Goal: Transaction & Acquisition: Obtain resource

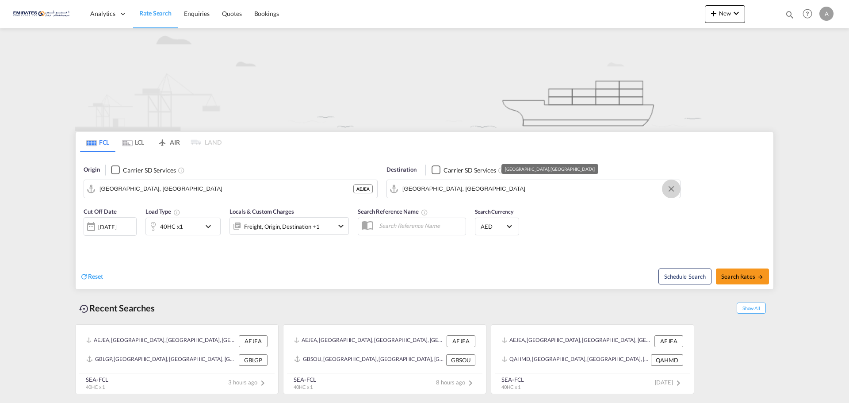
click at [669, 188] on button "Clear Input" at bounding box center [671, 188] width 13 height 13
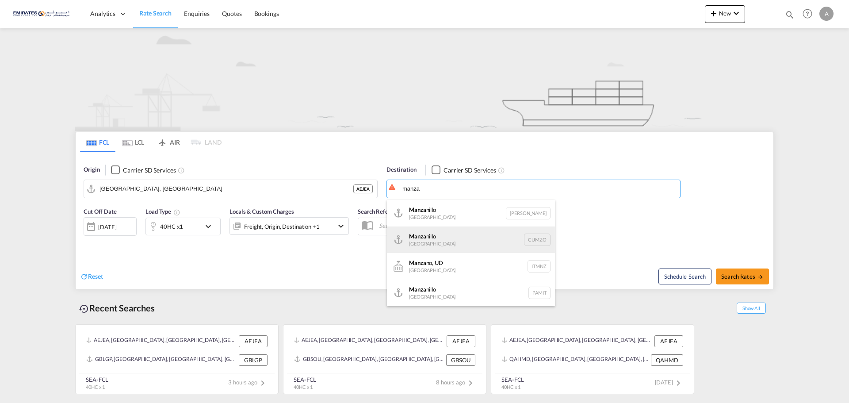
scroll to position [27, 0]
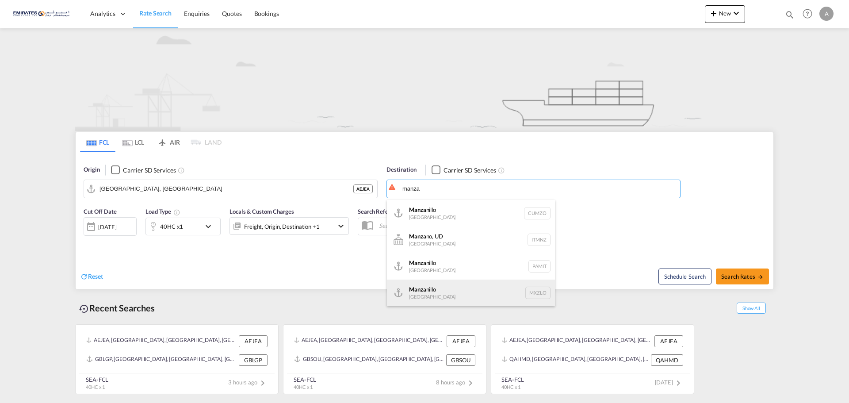
click at [433, 292] on div "Manza nillo [GEOGRAPHIC_DATA] [GEOGRAPHIC_DATA]" at bounding box center [471, 293] width 168 height 27
type input "Manzanillo, MXZLO"
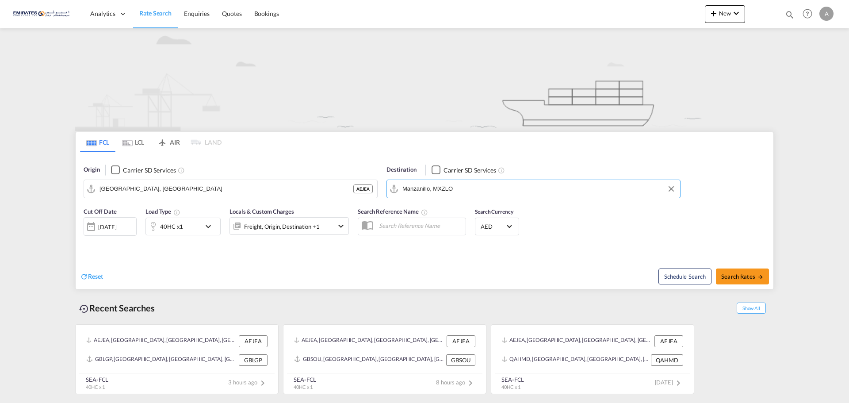
click at [188, 223] on div "40HC x1" at bounding box center [173, 227] width 55 height 18
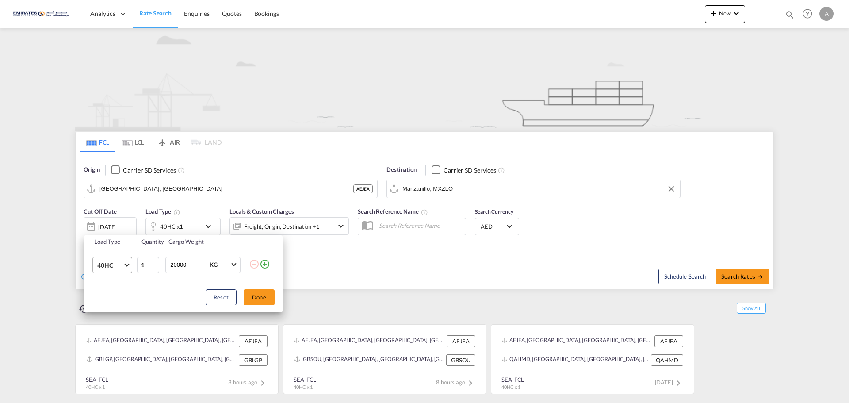
click at [110, 265] on span "40HC" at bounding box center [110, 265] width 26 height 9
click at [110, 223] on div "20GP" at bounding box center [104, 222] width 15 height 9
click at [256, 299] on button "Done" at bounding box center [259, 297] width 31 height 16
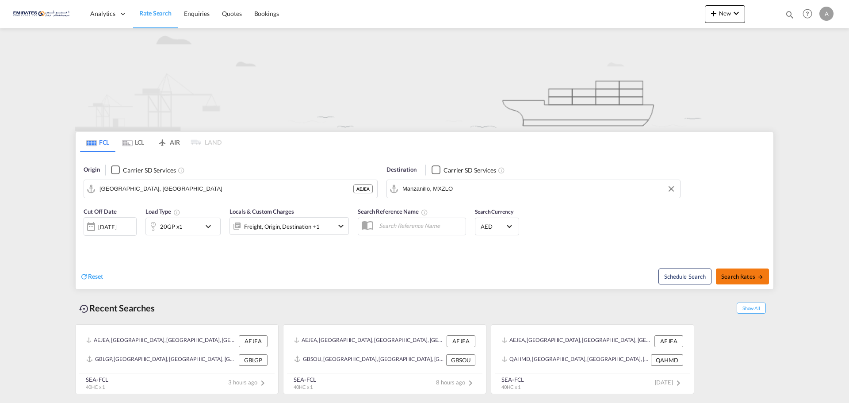
click at [742, 279] on span "Search Rates" at bounding box center [743, 276] width 42 height 7
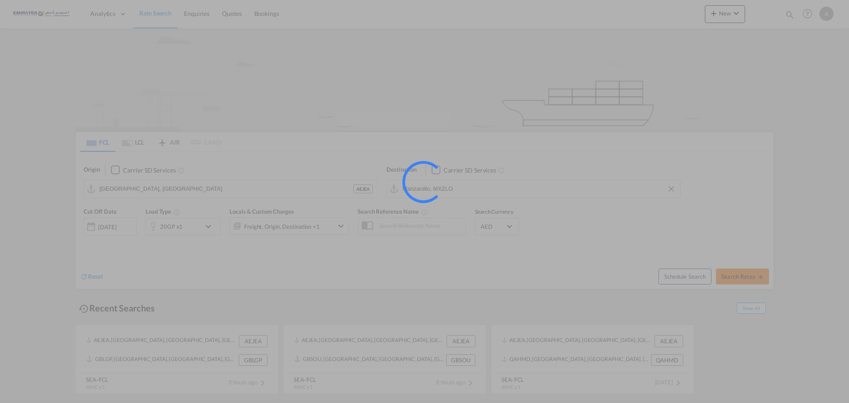
type input "AEJEA to MXZLO / [DATE]"
